Goal: Task Accomplishment & Management: Use online tool/utility

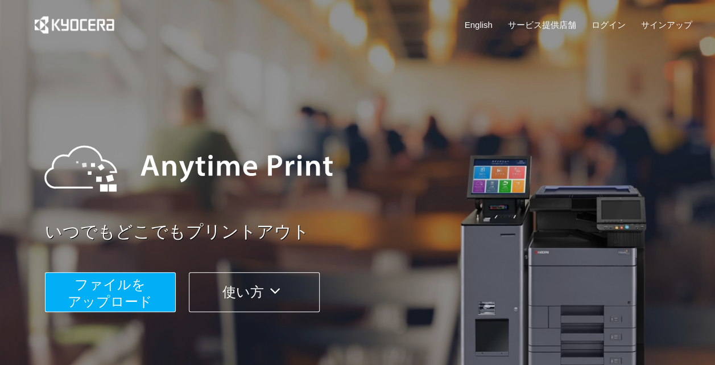
scroll to position [35, 0]
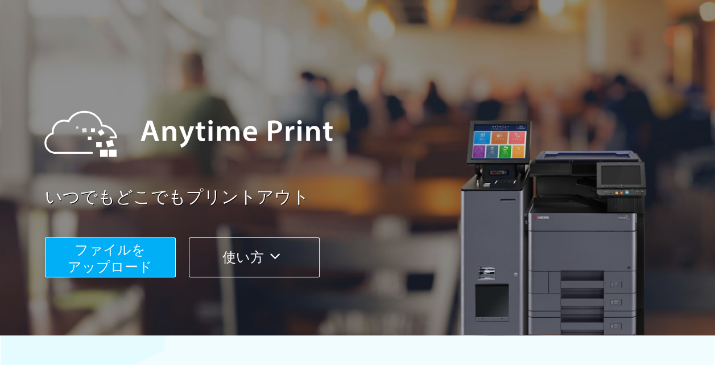
click at [124, 250] on span "ファイルを ​​アップロード" at bounding box center [110, 258] width 85 height 32
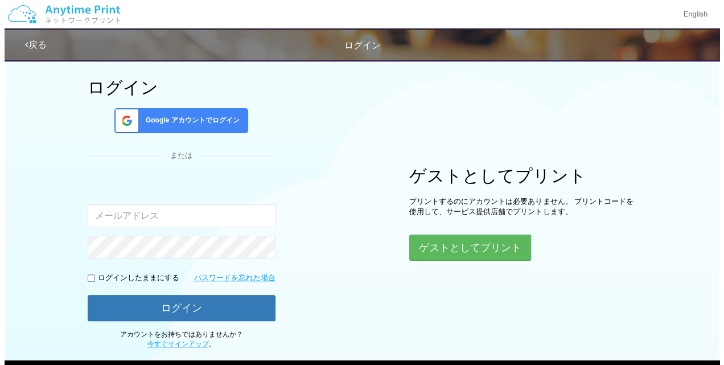
scroll to position [45, 0]
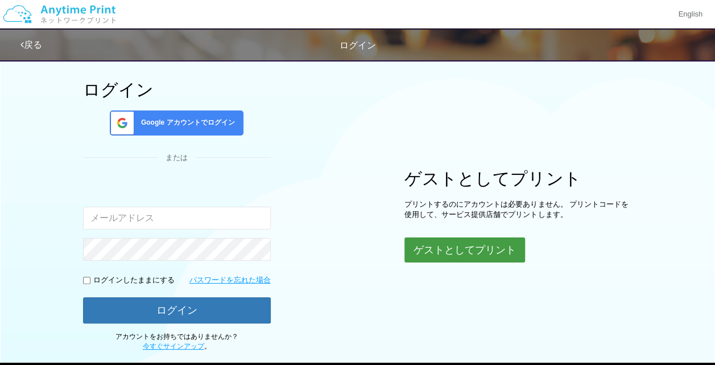
click at [448, 244] on button "ゲストとしてプリント" at bounding box center [465, 249] width 121 height 25
click at [445, 245] on button "ゲストとしてプリント" at bounding box center [465, 249] width 121 height 25
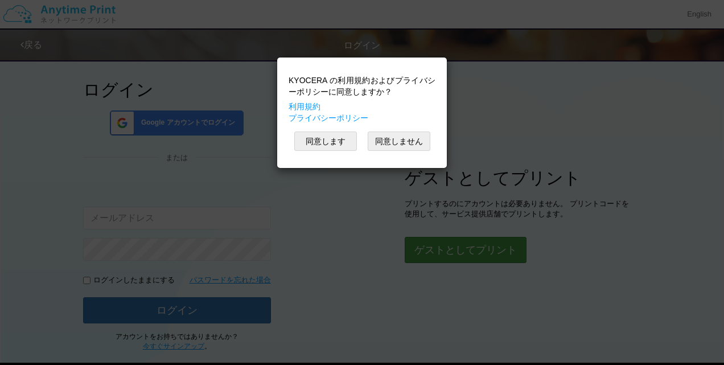
click at [445, 245] on div "KYOCERA の利用規約およびプライバシーポリシーに同意しますか？ 利用規約 プライバシーポリシー 同意します 同意しません" at bounding box center [362, 182] width 724 height 365
click at [333, 143] on button "同意します" at bounding box center [325, 140] width 63 height 19
click at [333, 143] on div "KYOCERA の利用規約およびプライバシーポリシーに同意しますか？ 利用規約 プライバシーポリシー 同意します 同意しません" at bounding box center [362, 112] width 158 height 99
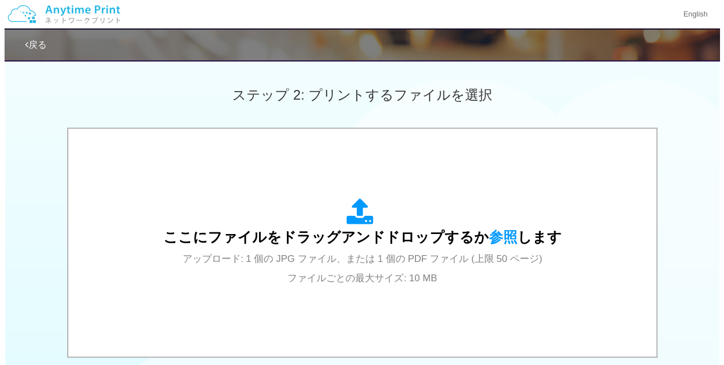
scroll to position [341, 0]
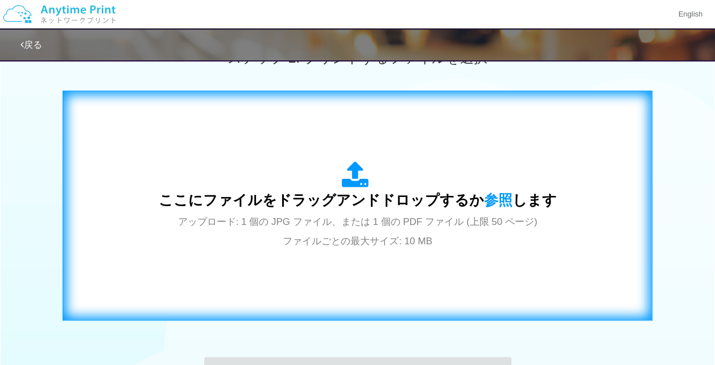
click at [367, 179] on icon at bounding box center [358, 175] width 32 height 28
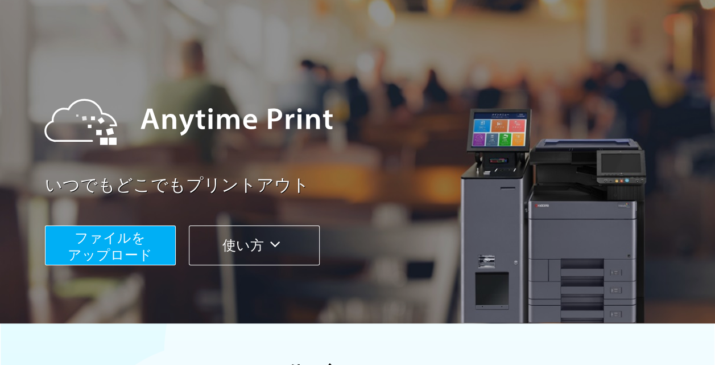
scroll to position [48, 0]
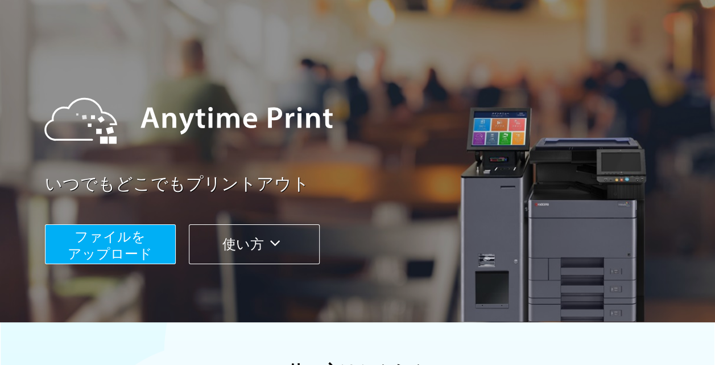
click at [135, 244] on span "ファイルを ​​アップロード" at bounding box center [110, 245] width 85 height 32
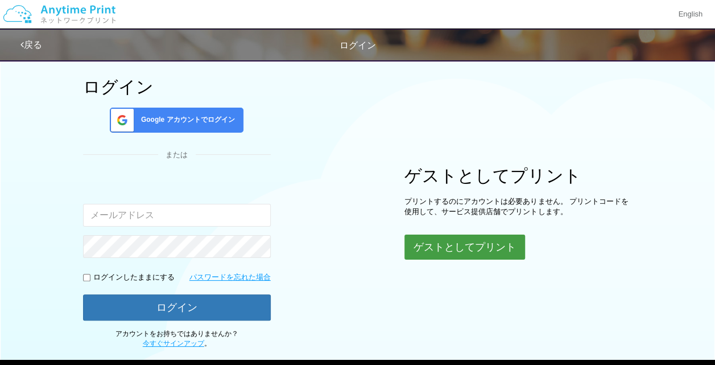
click at [468, 250] on button "ゲストとしてプリント" at bounding box center [465, 246] width 121 height 25
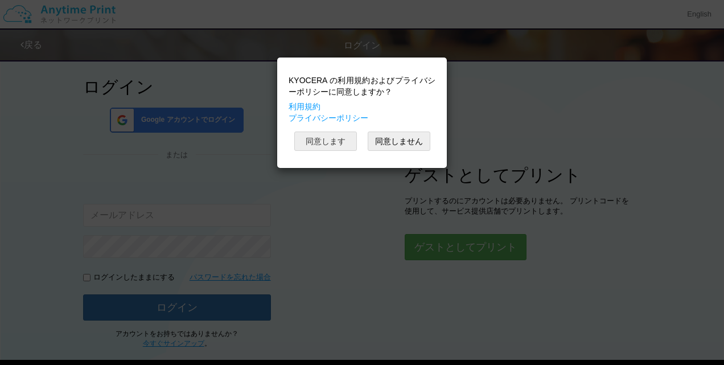
click at [341, 135] on button "同意します" at bounding box center [325, 140] width 63 height 19
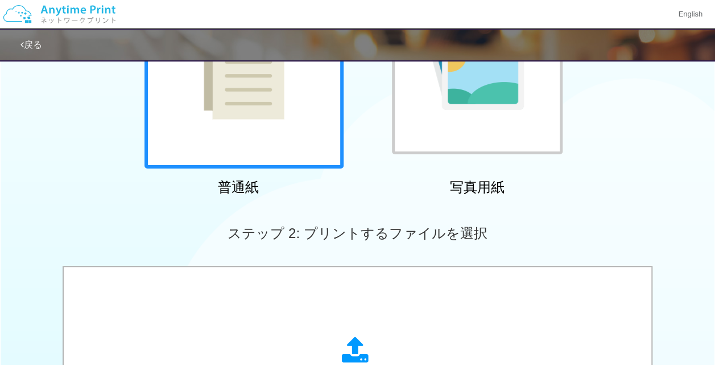
scroll to position [85, 0]
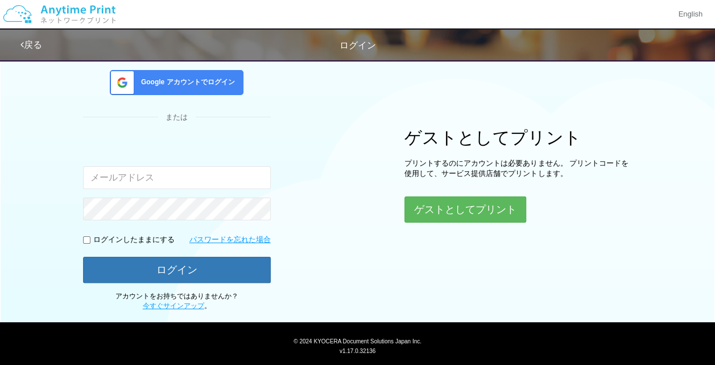
scroll to position [48, 0]
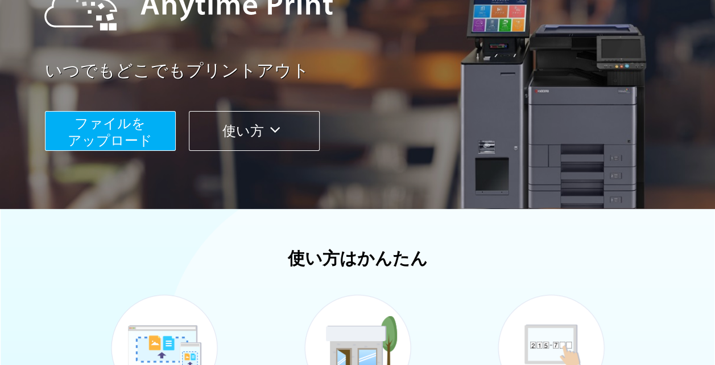
scroll to position [94, 0]
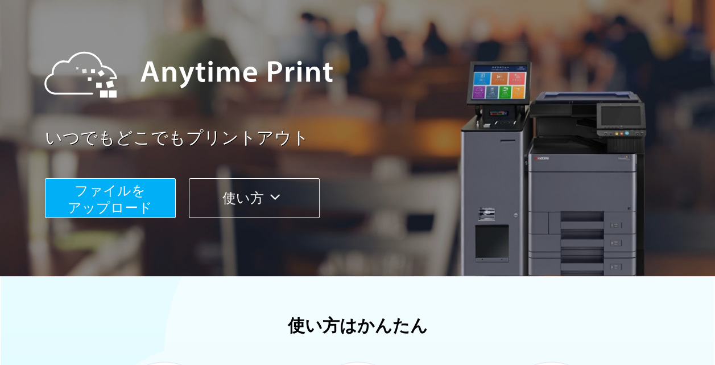
click at [100, 205] on span "ファイルを ​​アップロード" at bounding box center [110, 199] width 85 height 32
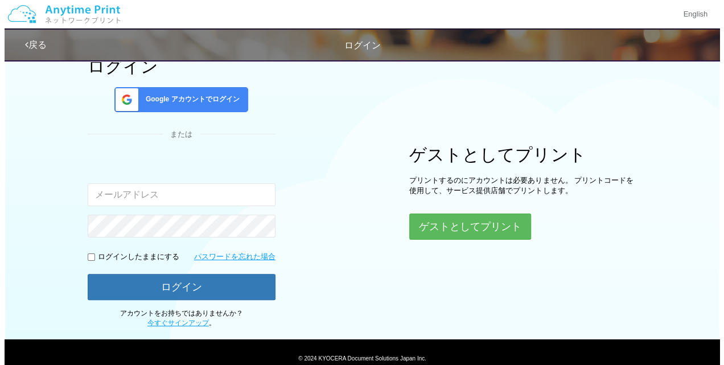
scroll to position [69, 0]
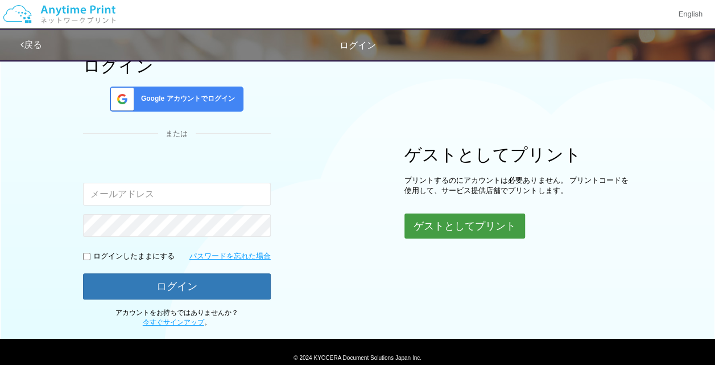
click at [456, 220] on button "ゲストとしてプリント" at bounding box center [465, 225] width 121 height 25
click at [456, 220] on body "English 戻る ログイン ログイン Google アカウントでログイン または 入力されたメールアドレスまたはパスワードが正しくありません。" at bounding box center [357, 162] width 715 height 463
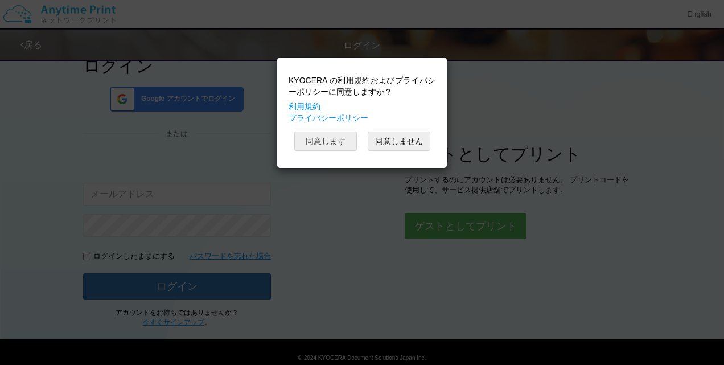
click at [333, 143] on button "同意します" at bounding box center [325, 140] width 63 height 19
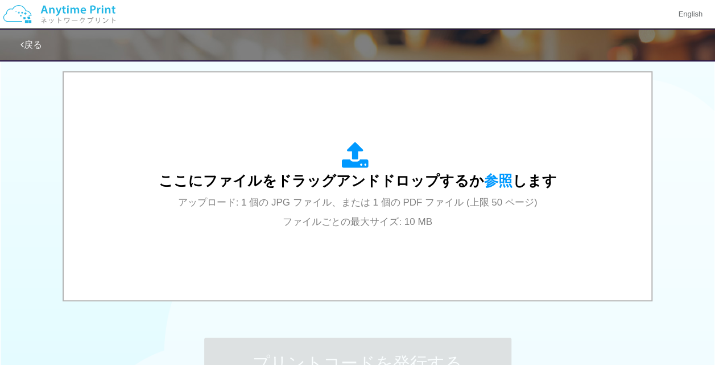
scroll to position [360, 0]
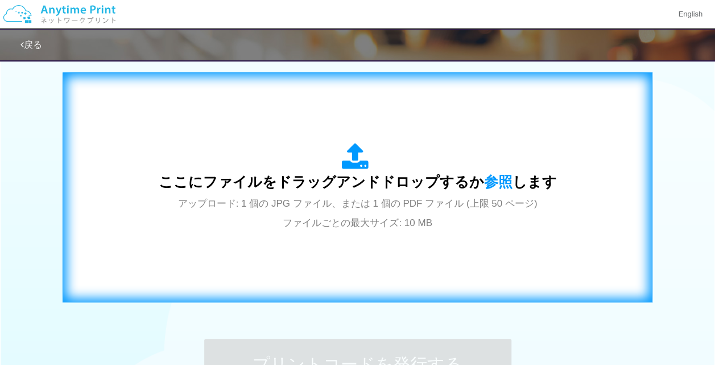
click at [356, 151] on icon at bounding box center [358, 157] width 32 height 28
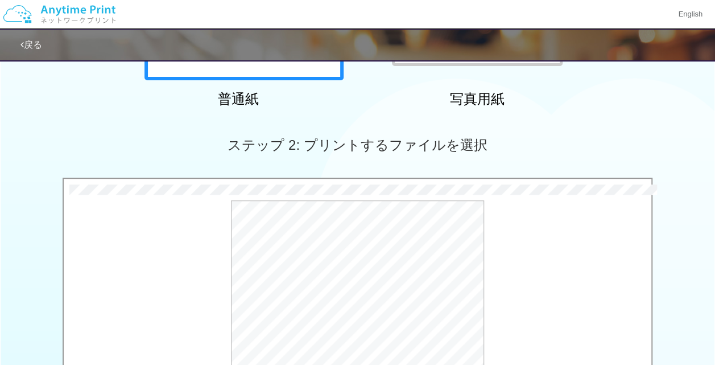
scroll to position [253, 0]
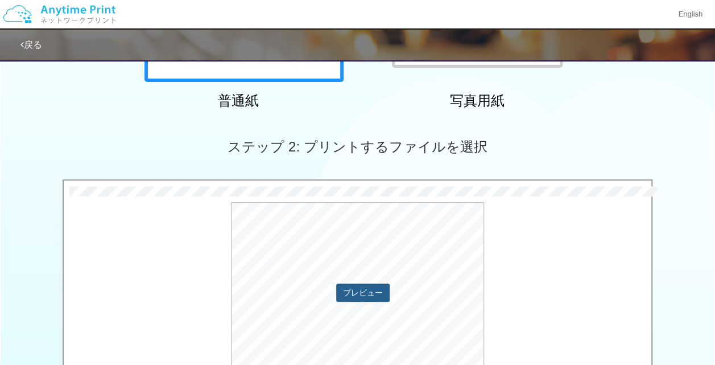
drag, startPoint x: 535, startPoint y: 241, endPoint x: 360, endPoint y: 289, distance: 181.1
click at [360, 289] on button "プレビュー" at bounding box center [362, 292] width 53 height 18
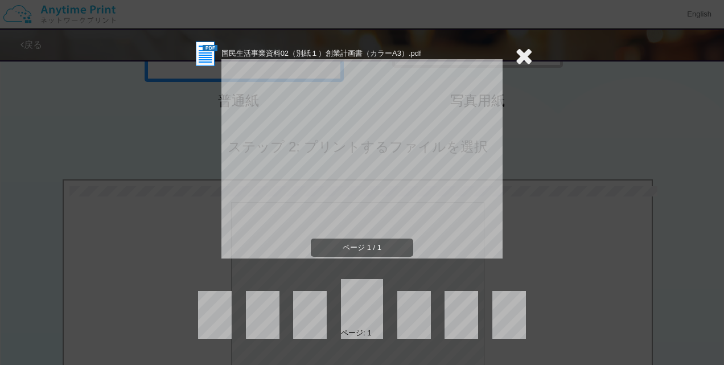
click at [529, 50] on icon at bounding box center [524, 55] width 18 height 23
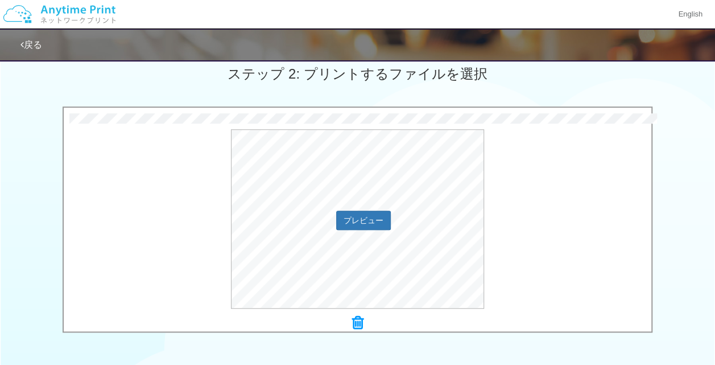
scroll to position [320, 0]
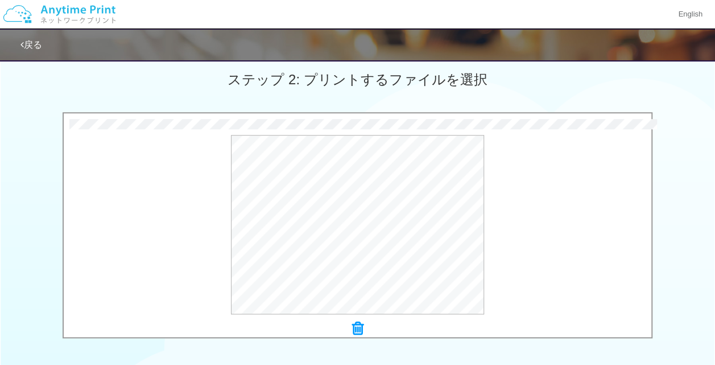
click at [353, 329] on icon at bounding box center [357, 328] width 11 height 15
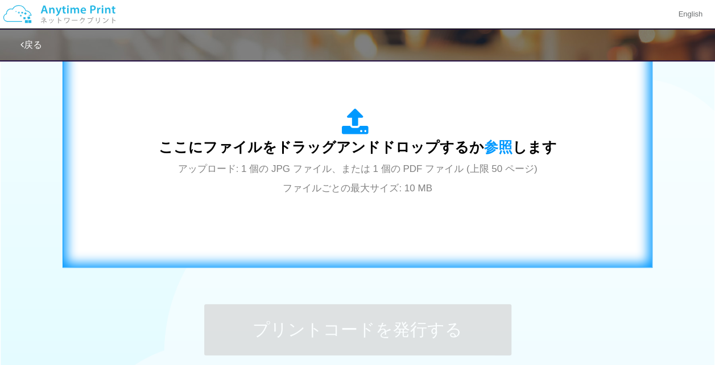
scroll to position [391, 0]
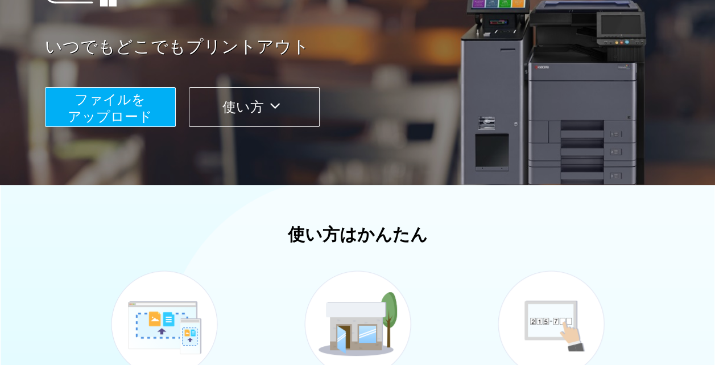
scroll to position [234, 0]
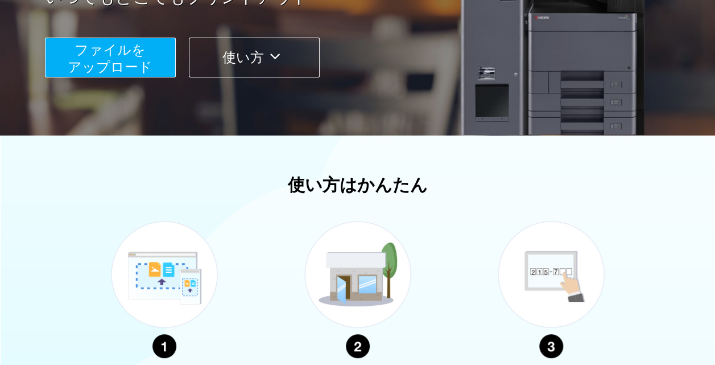
click at [136, 53] on span "ファイルを ​​アップロード" at bounding box center [110, 58] width 85 height 32
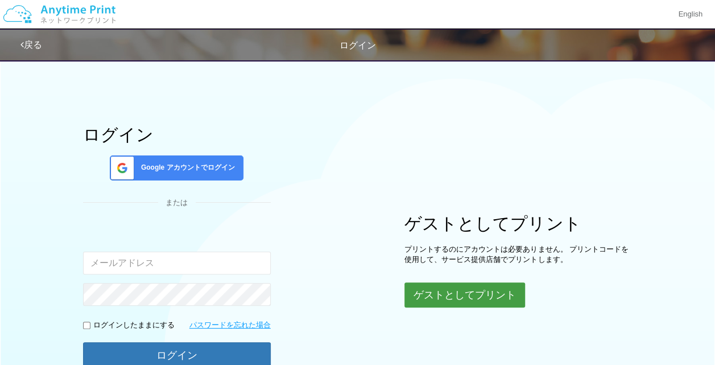
click at [432, 294] on button "ゲストとしてプリント" at bounding box center [465, 294] width 121 height 25
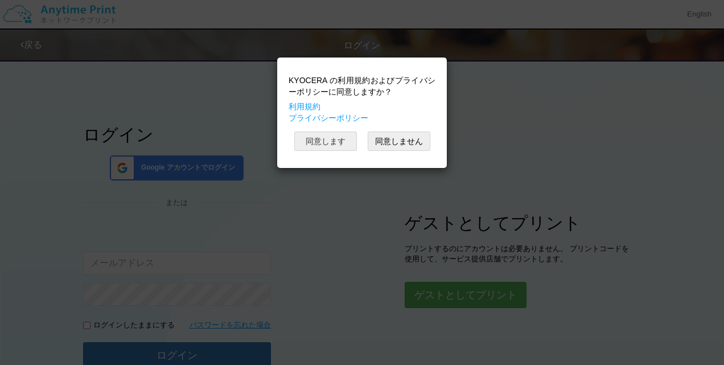
click at [329, 145] on button "同意します" at bounding box center [325, 140] width 63 height 19
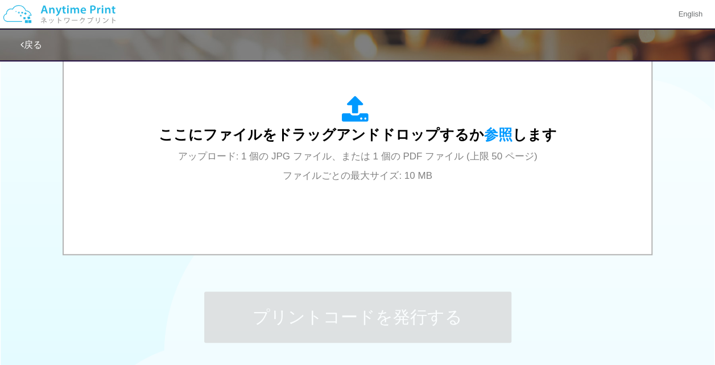
scroll to position [406, 0]
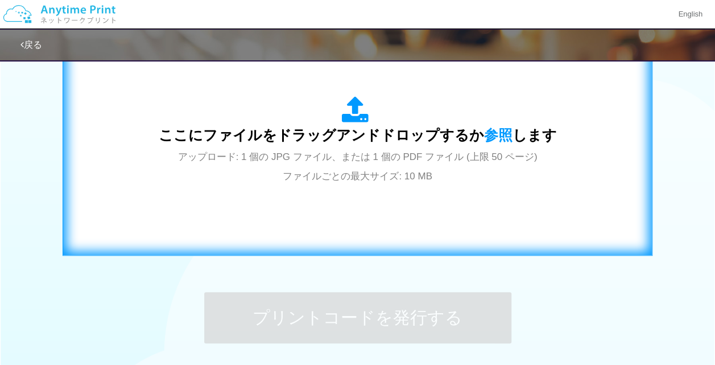
click at [354, 108] on icon at bounding box center [358, 110] width 32 height 28
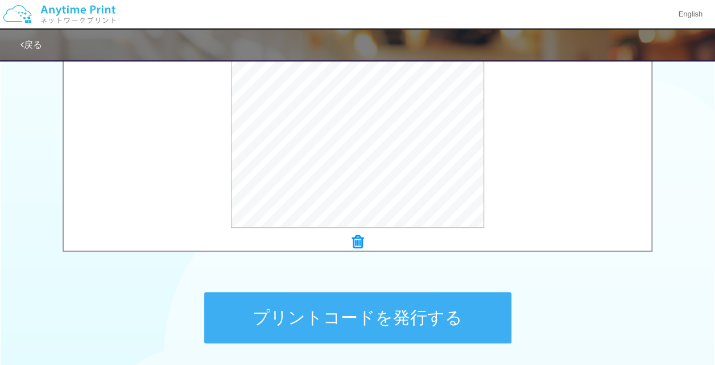
click at [274, 300] on button "プリントコードを発行する" at bounding box center [357, 317] width 307 height 51
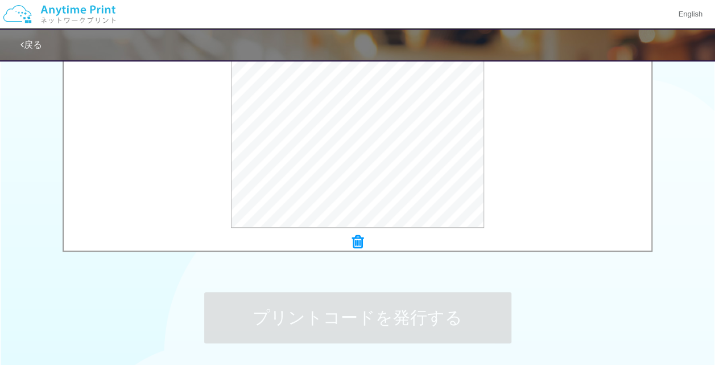
scroll to position [0, 0]
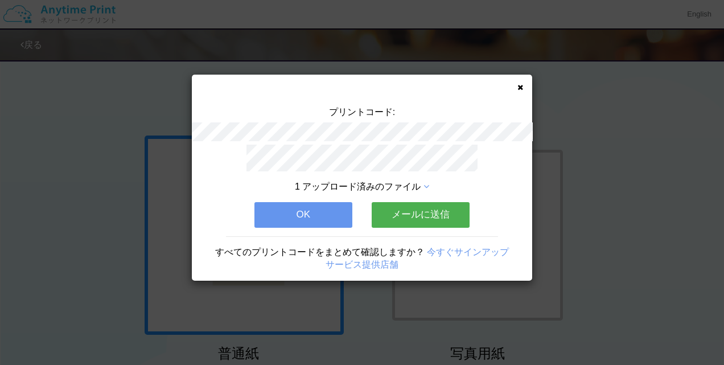
click at [306, 202] on button "OK" at bounding box center [303, 214] width 98 height 25
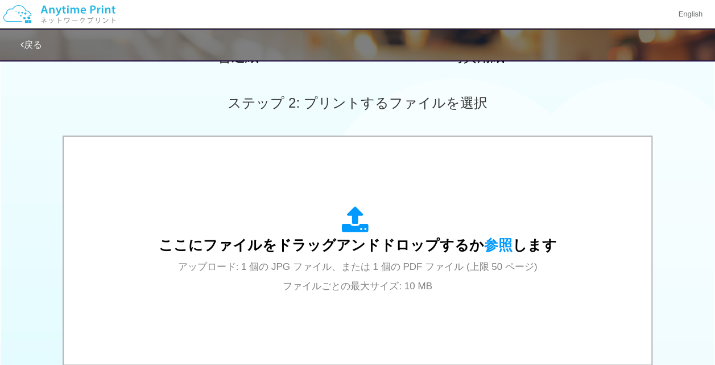
scroll to position [297, 0]
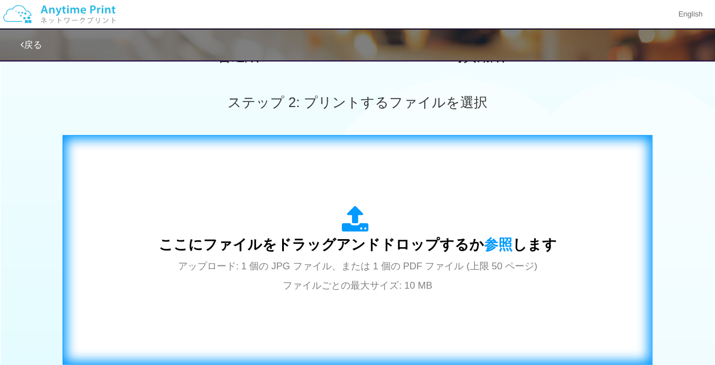
click at [343, 206] on icon at bounding box center [358, 219] width 32 height 28
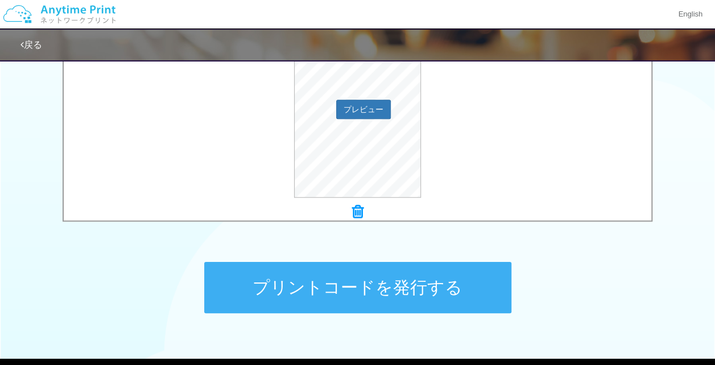
scroll to position [437, 0]
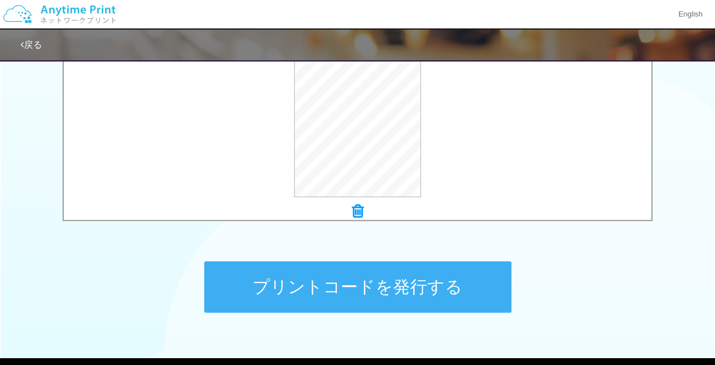
click at [317, 286] on button "プリントコードを発行する" at bounding box center [357, 286] width 307 height 51
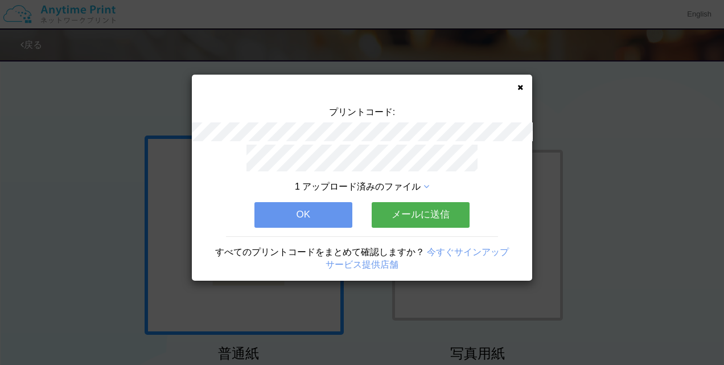
drag, startPoint x: 317, startPoint y: 286, endPoint x: 493, endPoint y: 179, distance: 205.0
click at [493, 179] on div "1 アップロード済みのファイル OK メールに送信 すべてのプリントコードをまとめて確認しますか？ 今すぐサインアップ サービス提供店舗" at bounding box center [362, 213] width 340 height 136
click at [332, 204] on button "OK" at bounding box center [303, 214] width 98 height 25
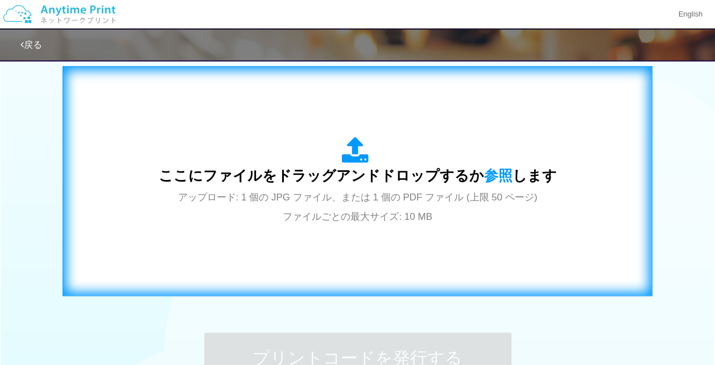
scroll to position [327, 0]
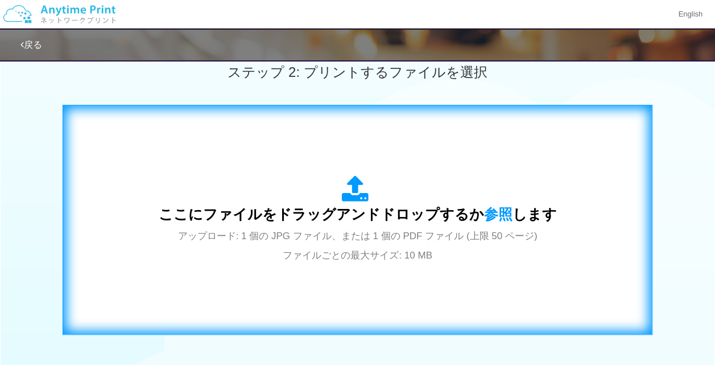
click at [347, 203] on icon at bounding box center [358, 189] width 32 height 28
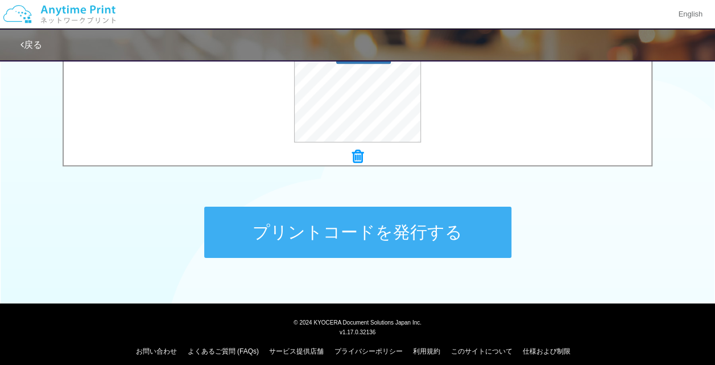
scroll to position [500, 0]
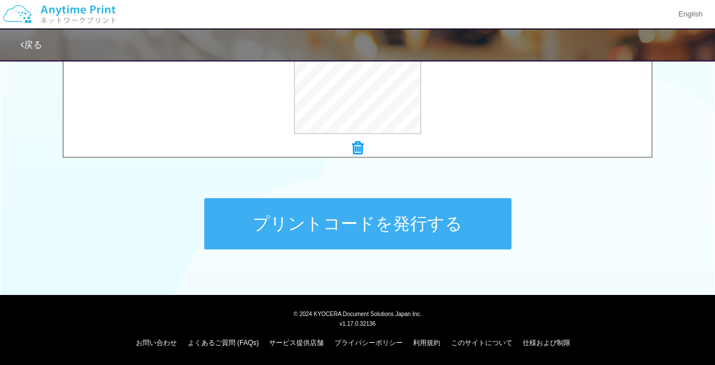
click at [339, 209] on button "プリントコードを発行する" at bounding box center [357, 223] width 307 height 51
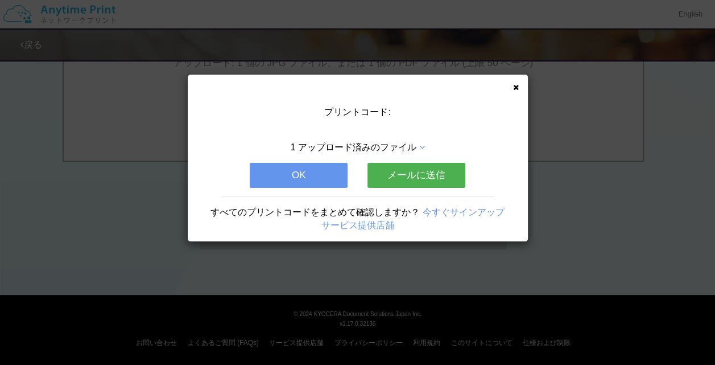
click at [339, 209] on div "すべてのプリントコードをまとめて確認しますか？ 今すぐサインアップ サービス提供店舗" at bounding box center [358, 214] width 340 height 36
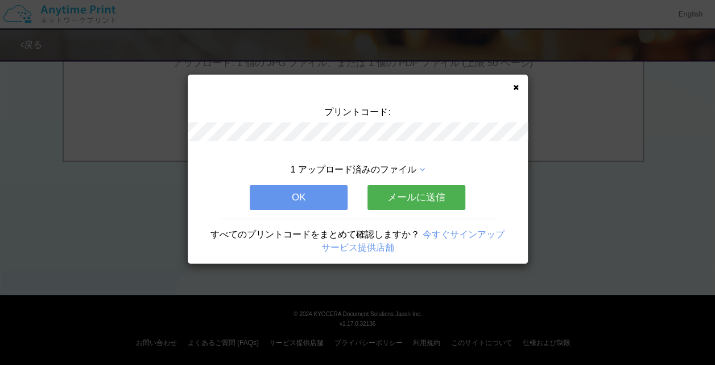
scroll to position [0, 0]
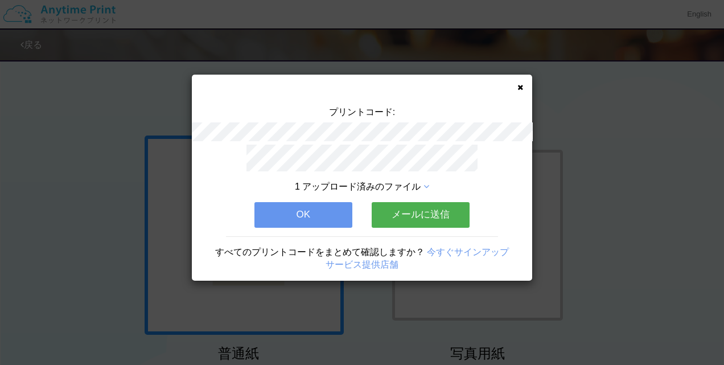
click at [324, 211] on button "OK" at bounding box center [303, 214] width 98 height 25
click at [324, 211] on div "1 アップロード済みのファイル OK メールに送信 すべてのプリントコードをまとめて確認しますか？ 今すぐサインアップ サービス提供店舗" at bounding box center [362, 213] width 340 height 136
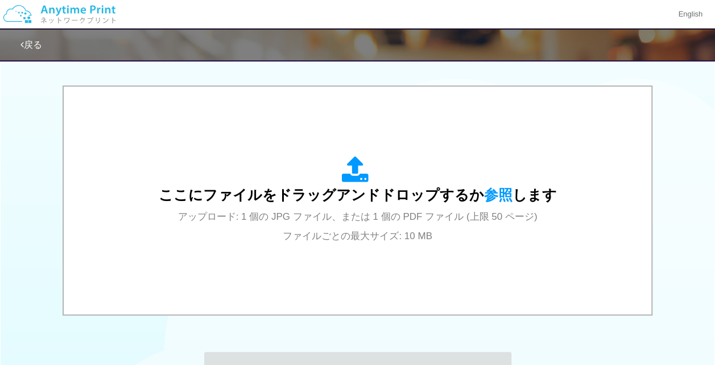
scroll to position [342, 0]
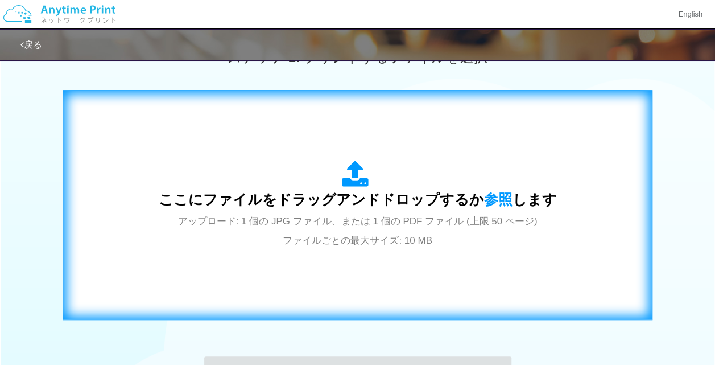
click at [353, 183] on icon at bounding box center [358, 174] width 32 height 28
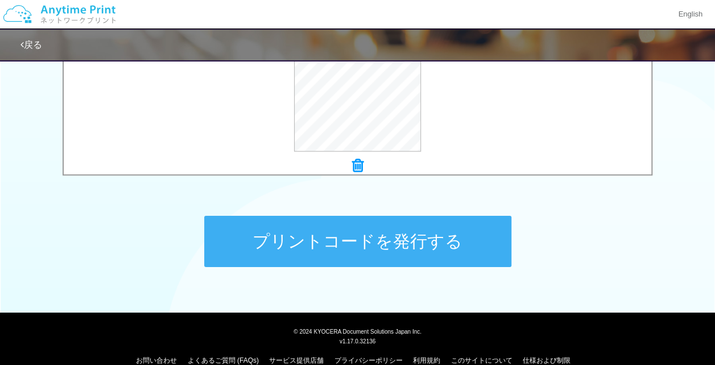
scroll to position [484, 0]
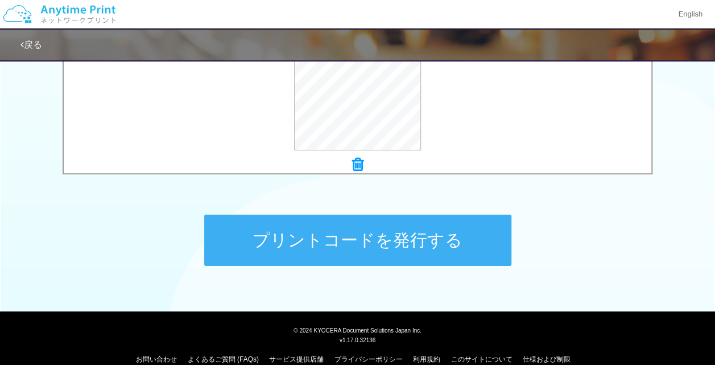
click at [246, 236] on button "プリントコードを発行する" at bounding box center [357, 239] width 307 height 51
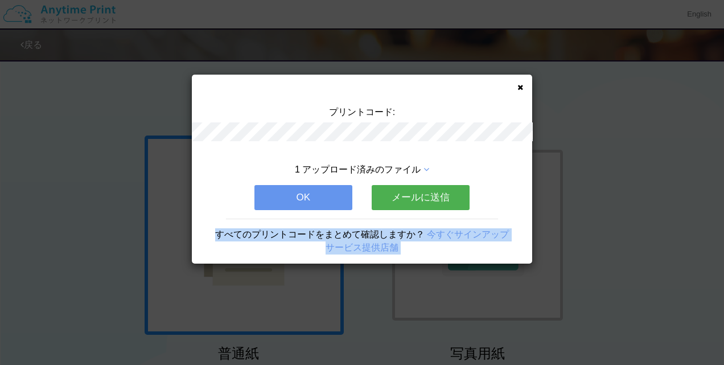
click at [246, 236] on div "すべてのプリントコードをまとめて確認しますか？ 今すぐサインアップ サービス提供店舗" at bounding box center [362, 236] width 340 height 36
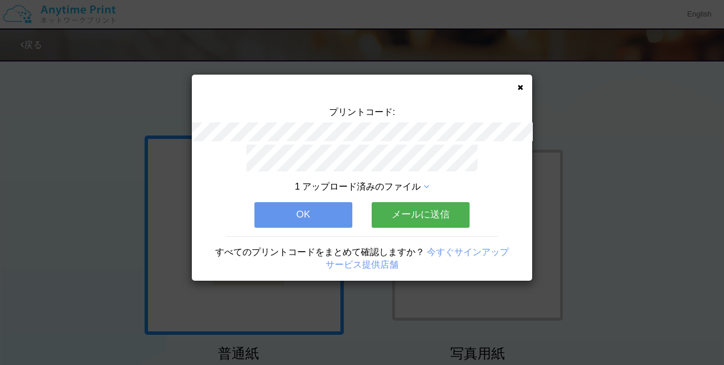
drag, startPoint x: 246, startPoint y: 236, endPoint x: 222, endPoint y: 215, distance: 31.9
click at [222, 215] on div "1 アップロード済みのファイル OK メールに送信 すべてのプリントコードをまとめて確認しますか？ 今すぐサインアップ サービス提供店舗" at bounding box center [362, 213] width 340 height 136
click at [272, 212] on button "OK" at bounding box center [303, 214] width 98 height 25
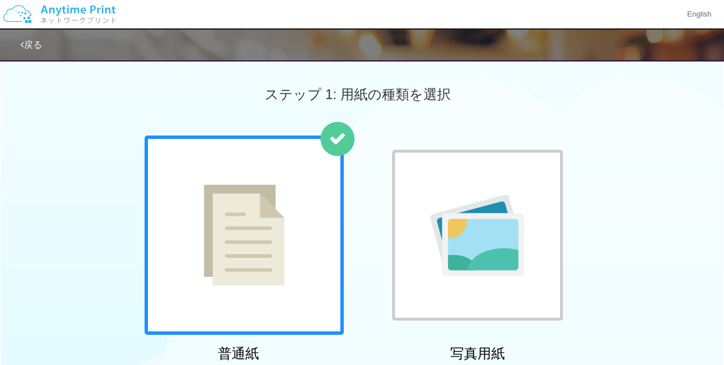
click at [272, 212] on div "1 アップロード済みのファイル OK メールに送信 すべてのプリントコードをまとめて確認しますか？ 今すぐサインアップ サービス提供店舗" at bounding box center [362, 161] width 340 height 136
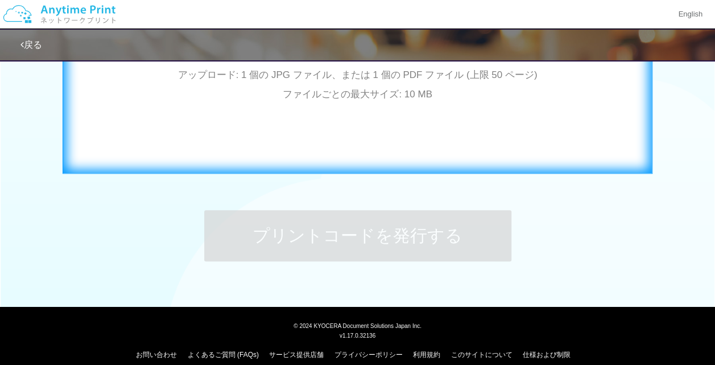
scroll to position [488, 0]
